Goal: Check status: Check status

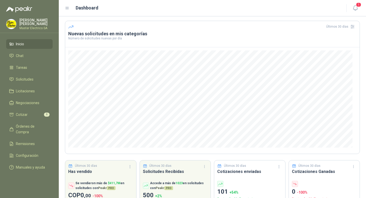
scroll to position [32, 0]
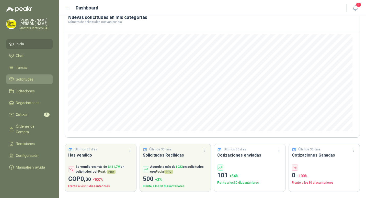
click at [16, 78] on span "Solicitudes" at bounding box center [25, 79] width 18 height 6
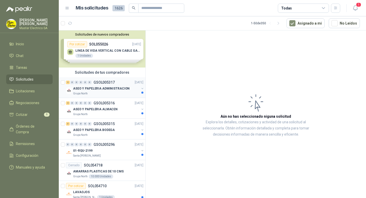
click at [103, 83] on p "GSOL005317" at bounding box center [104, 82] width 21 height 4
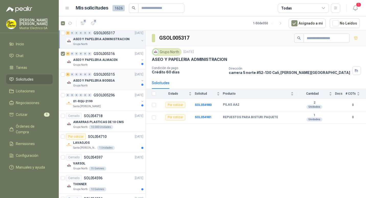
scroll to position [51, 0]
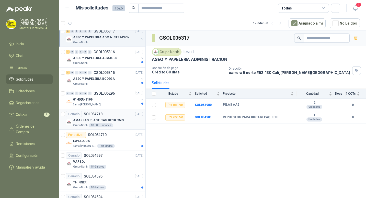
click at [95, 115] on p "SOL054718" at bounding box center [93, 114] width 19 height 4
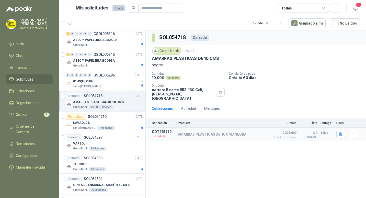
scroll to position [77, 0]
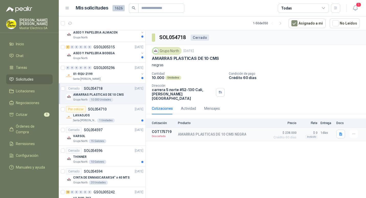
click at [94, 109] on p "SOL054710" at bounding box center [97, 109] width 19 height 4
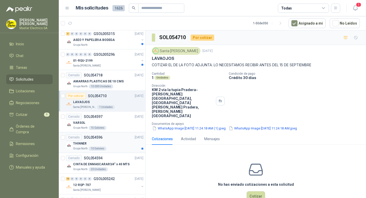
scroll to position [102, 0]
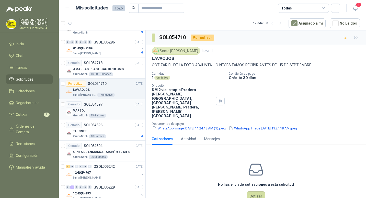
click at [93, 105] on p "SOL054597" at bounding box center [93, 104] width 19 height 4
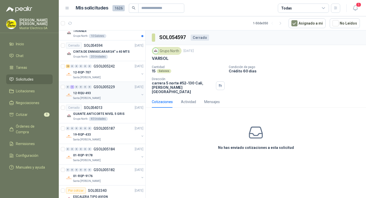
scroll to position [204, 0]
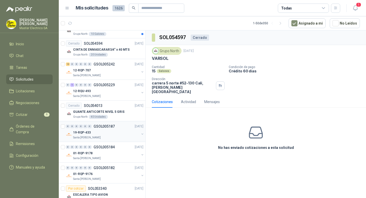
click at [101, 126] on p "GSOL005187" at bounding box center [104, 126] width 21 height 4
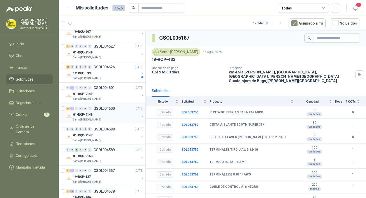
scroll to position [920, 0]
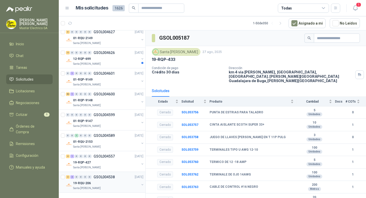
click at [100, 178] on p "GSOL004538" at bounding box center [104, 177] width 21 height 4
